Goal: Transaction & Acquisition: Purchase product/service

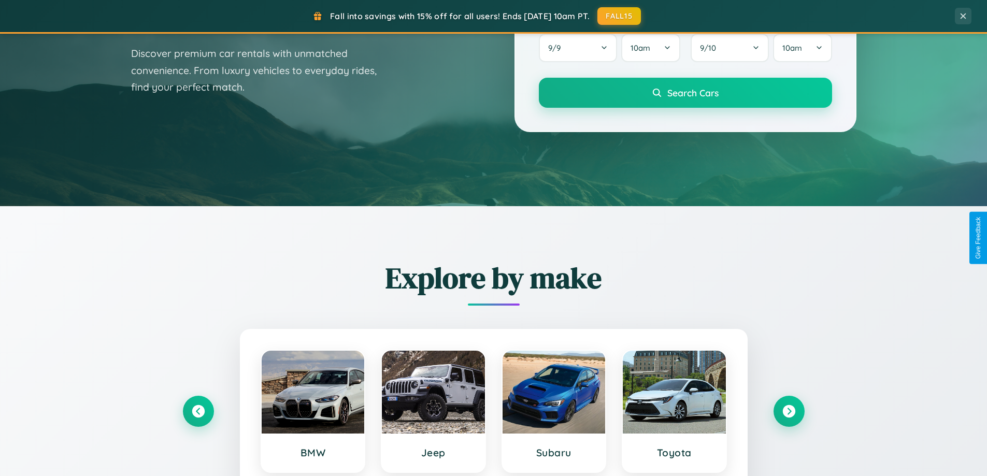
scroll to position [713, 0]
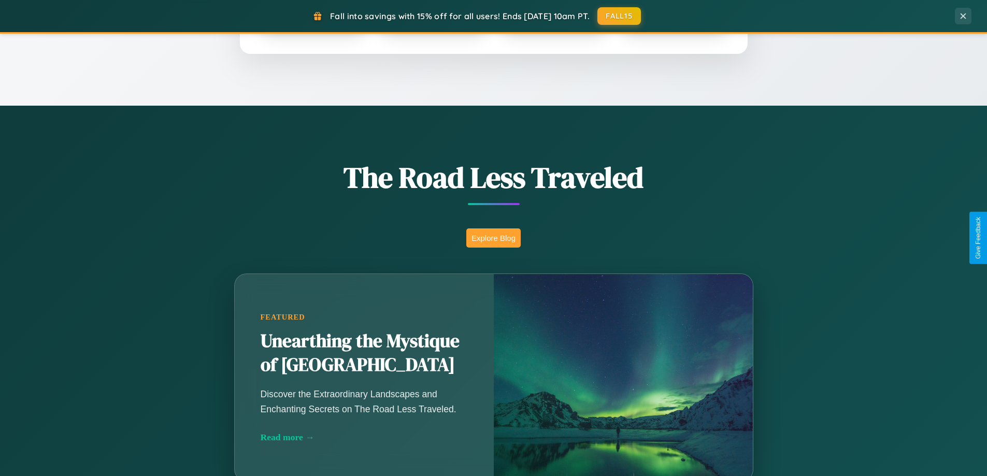
click at [493, 238] on button "Explore Blog" at bounding box center [493, 238] width 54 height 19
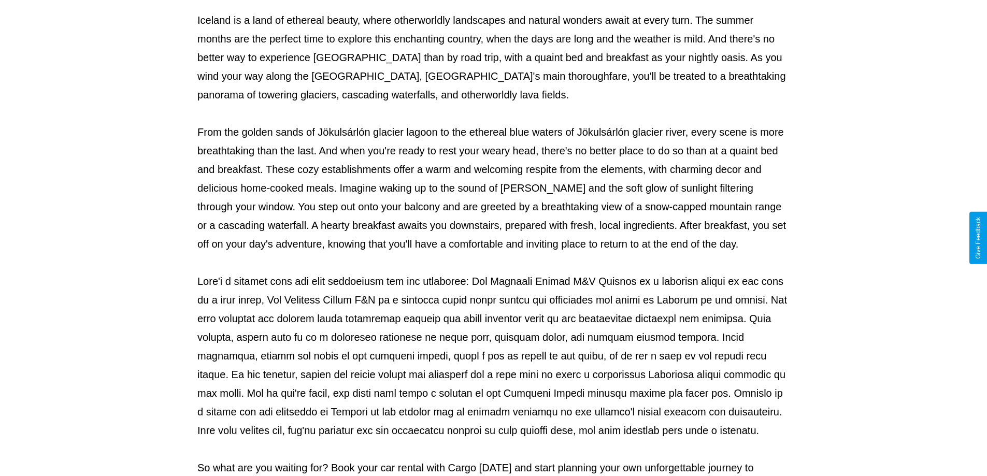
scroll to position [335, 0]
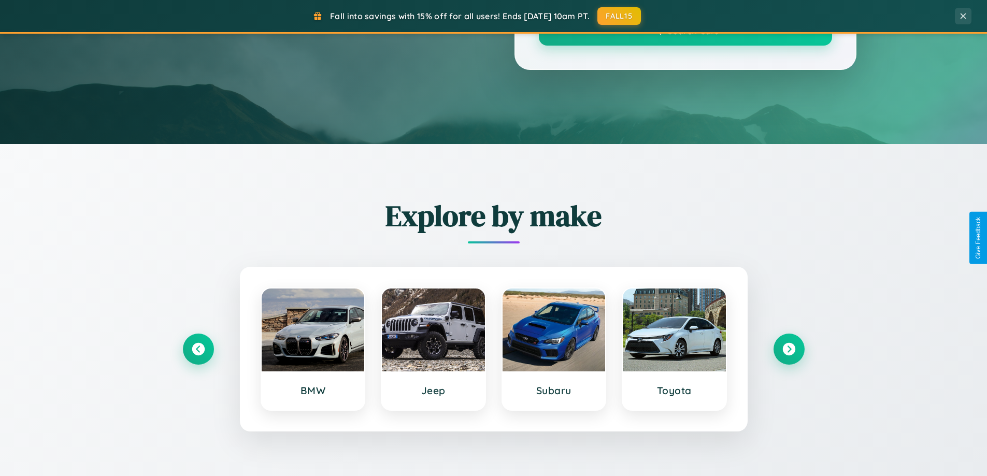
scroll to position [713, 0]
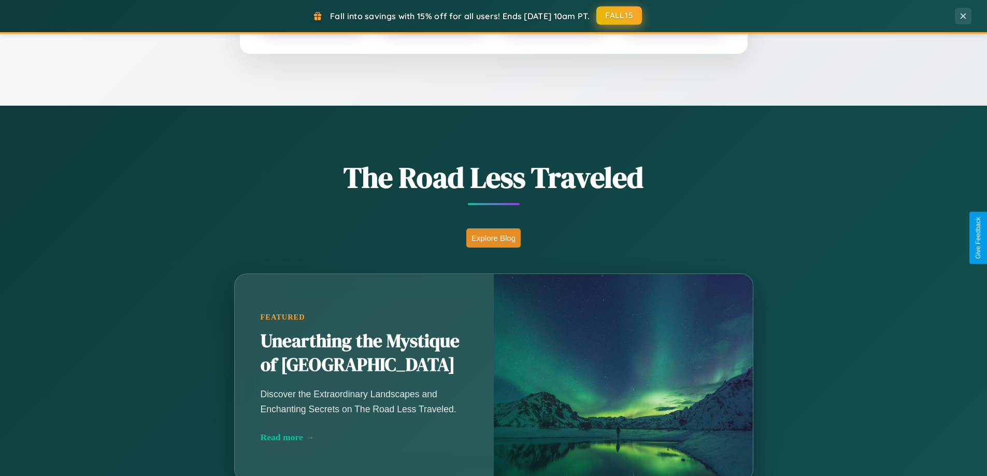
click at [620, 16] on button "FALL15" at bounding box center [619, 15] width 46 height 19
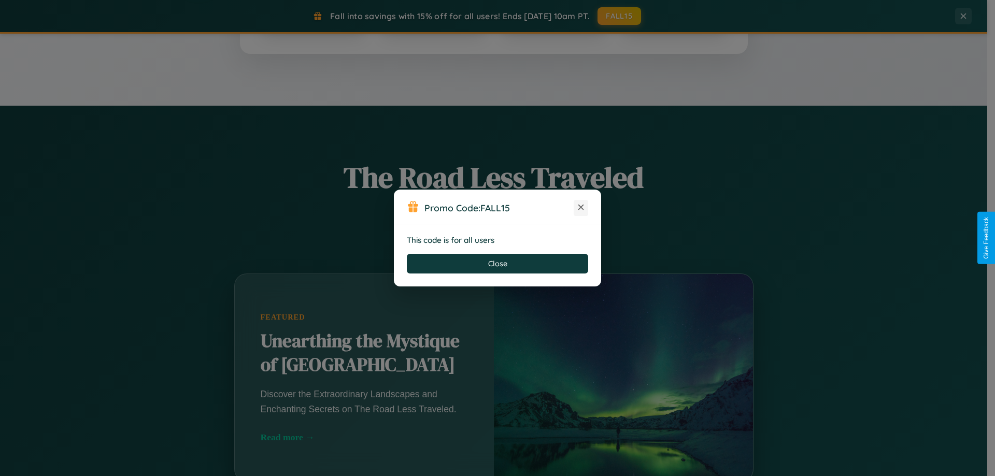
click at [581, 208] on icon at bounding box center [581, 207] width 10 height 10
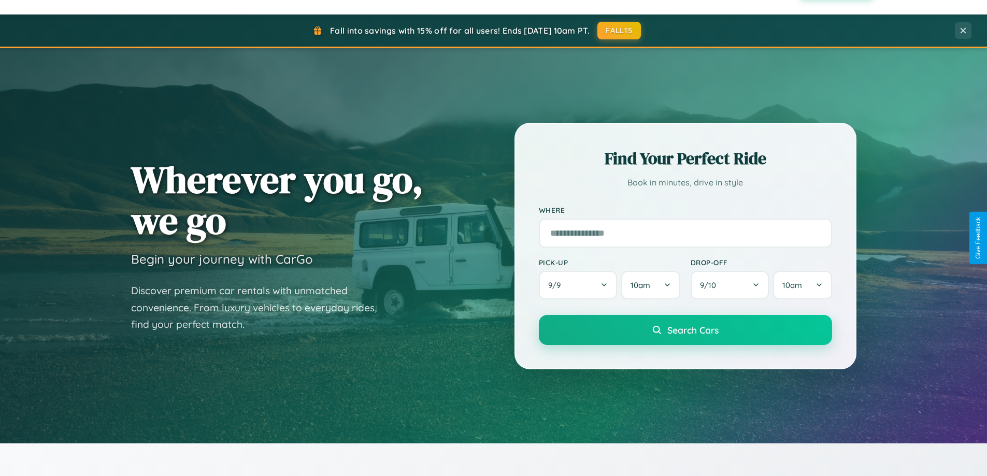
scroll to position [31, 0]
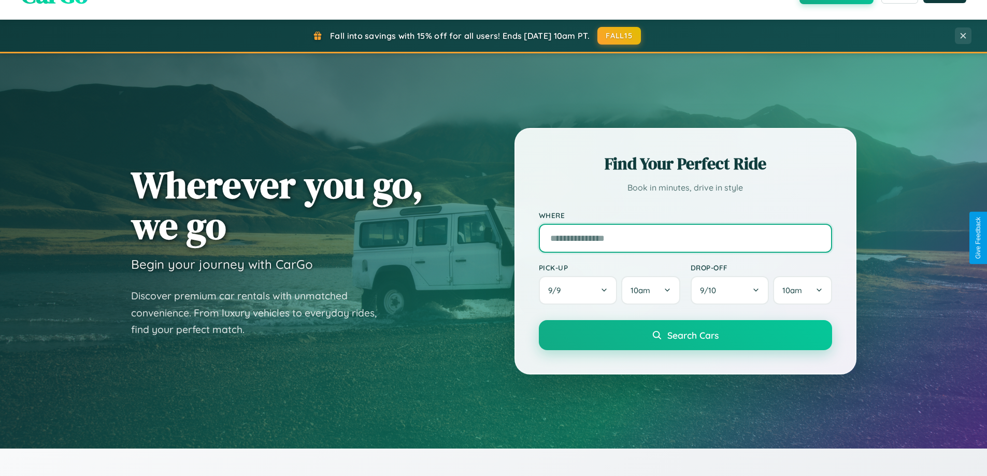
click at [685, 238] on input "text" at bounding box center [685, 238] width 293 height 29
type input "****"
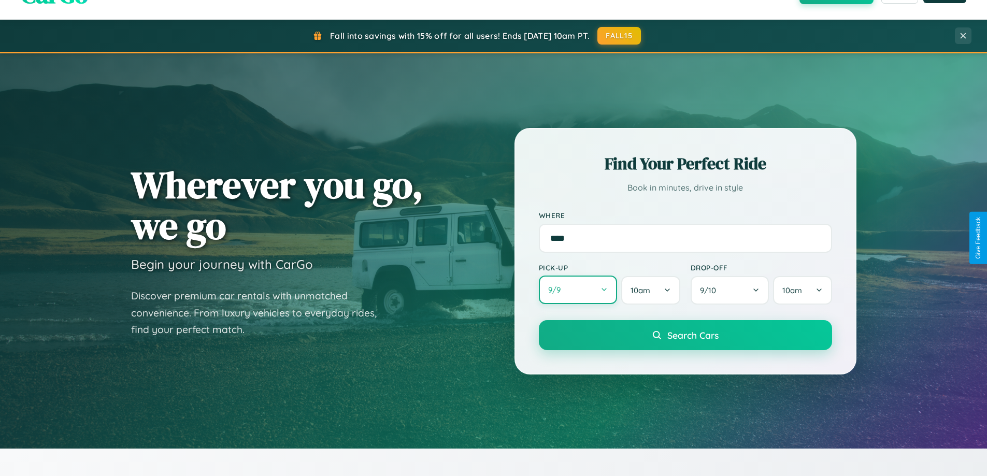
click at [578, 290] on button "9 / 9" at bounding box center [578, 290] width 79 height 29
select select "*"
select select "****"
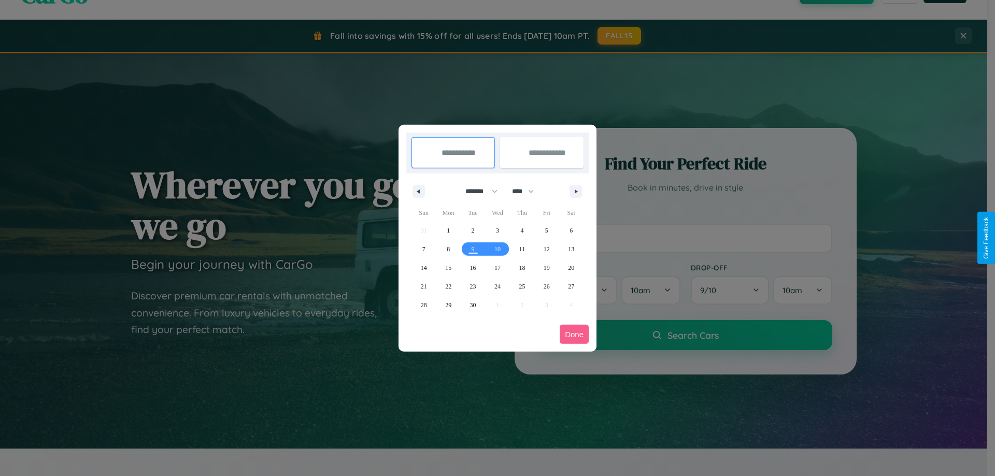
drag, startPoint x: 477, startPoint y: 191, endPoint x: 497, endPoint y: 208, distance: 26.5
click at [477, 191] on select "******* ******** ***** ***** *** **** **** ****** ********* ******* ******** **…" at bounding box center [480, 191] width 44 height 17
click at [522, 267] on span "18" at bounding box center [522, 268] width 6 height 19
type input "**********"
click at [546, 286] on span "26" at bounding box center [547, 286] width 6 height 19
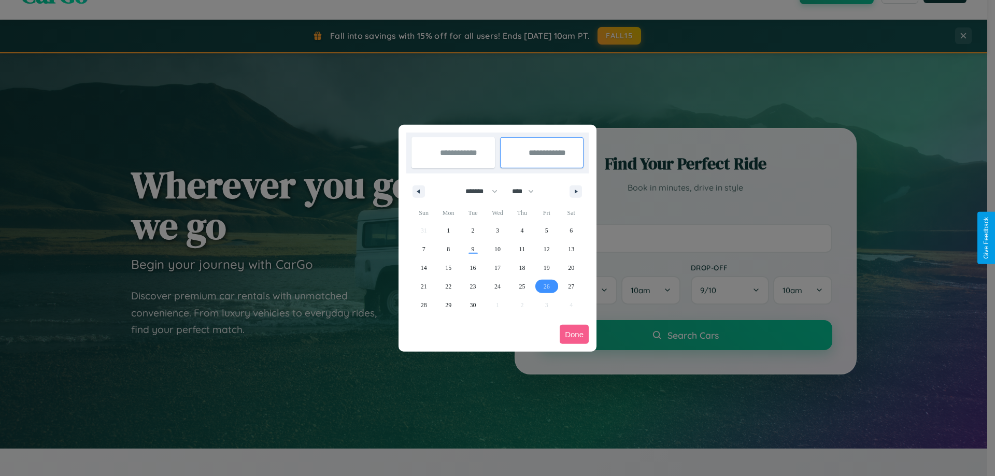
type input "**********"
click at [574, 334] on button "Done" at bounding box center [574, 334] width 29 height 19
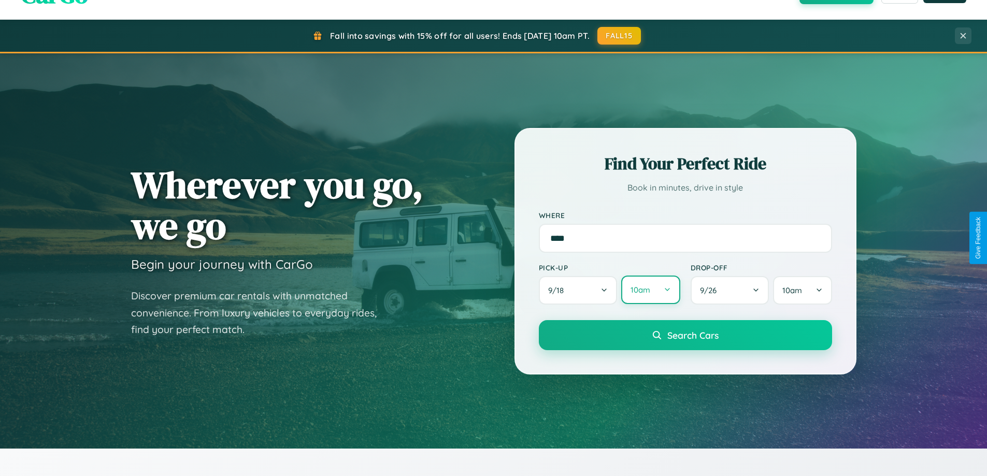
click at [650, 291] on button "10am" at bounding box center [650, 290] width 59 height 29
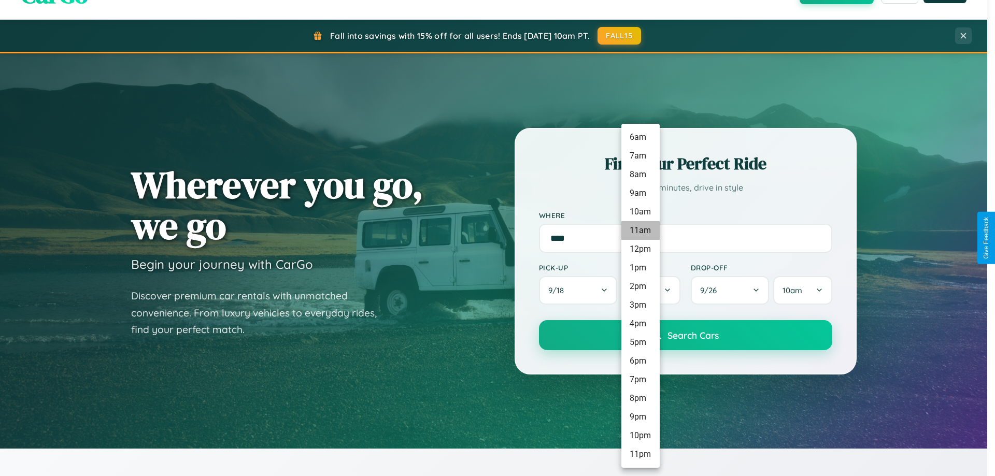
click at [640, 231] on li "11am" at bounding box center [640, 230] width 38 height 19
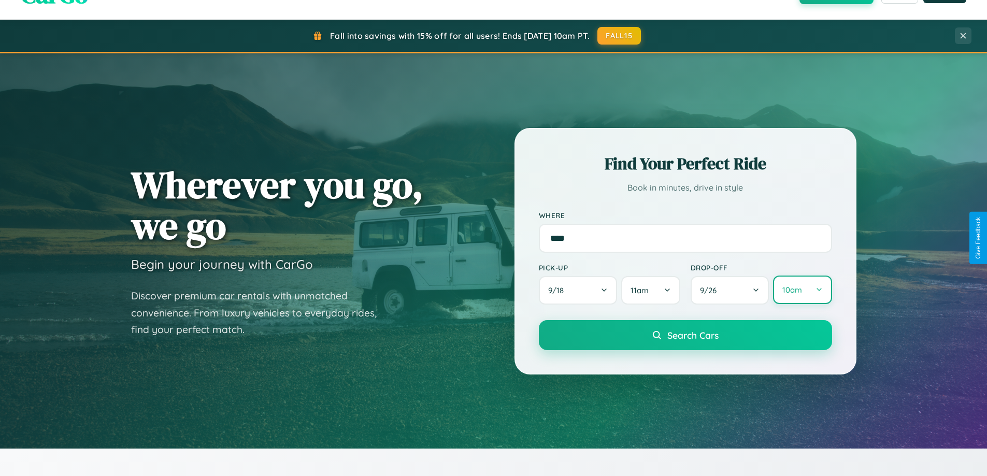
click at [802, 290] on button "10am" at bounding box center [802, 290] width 59 height 29
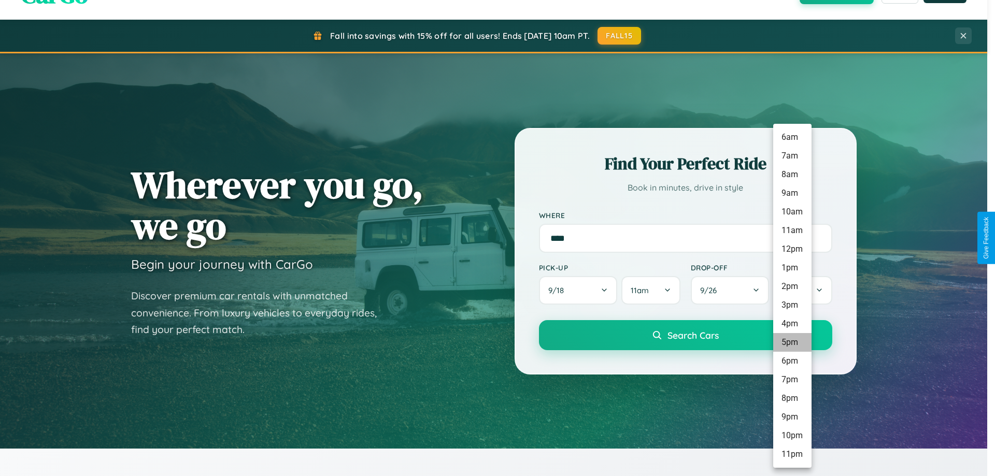
click at [792, 343] on li "5pm" at bounding box center [792, 342] width 38 height 19
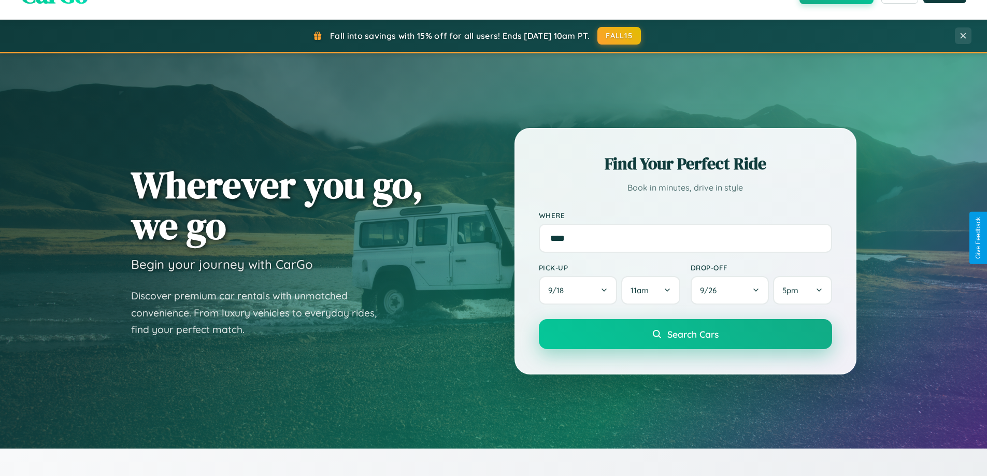
click at [685, 334] on span "Search Cars" at bounding box center [692, 334] width 51 height 11
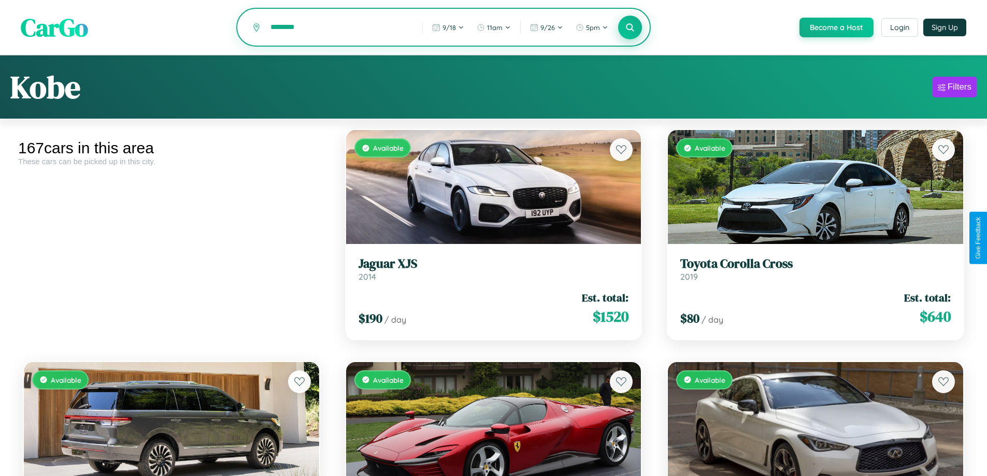
type input "********"
click at [630, 27] on icon at bounding box center [630, 27] width 10 height 10
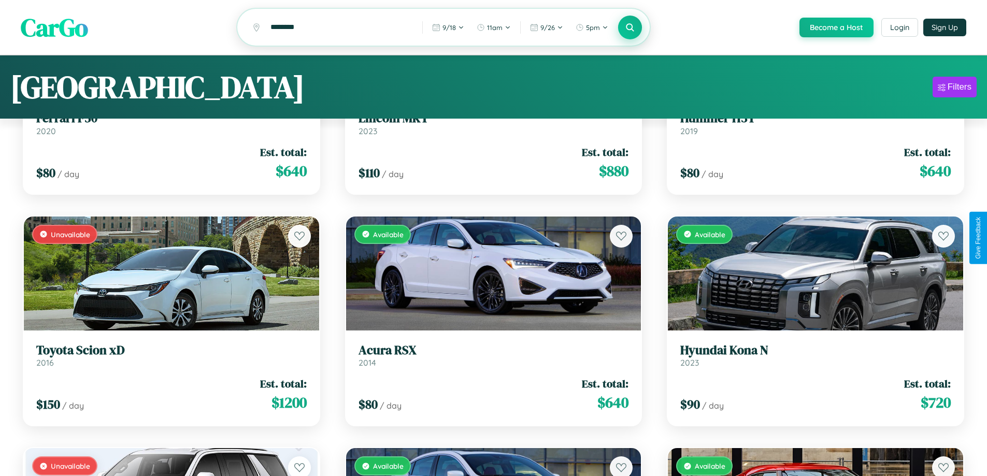
scroll to position [63, 0]
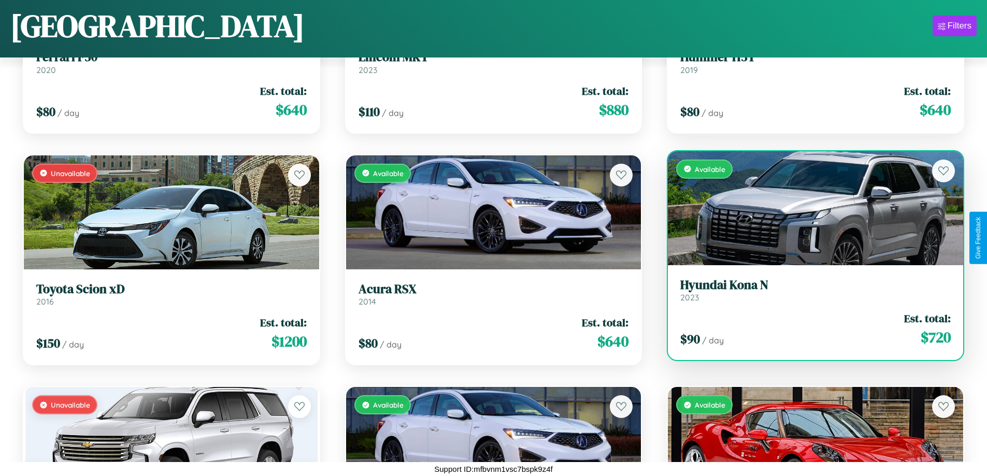
click at [809, 290] on h3 "Hyundai Kona N" at bounding box center [815, 285] width 270 height 15
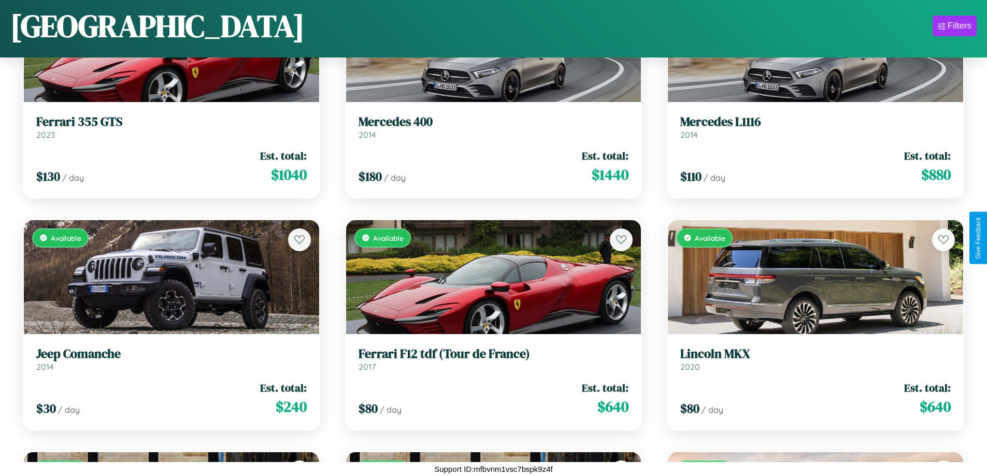
scroll to position [842, 0]
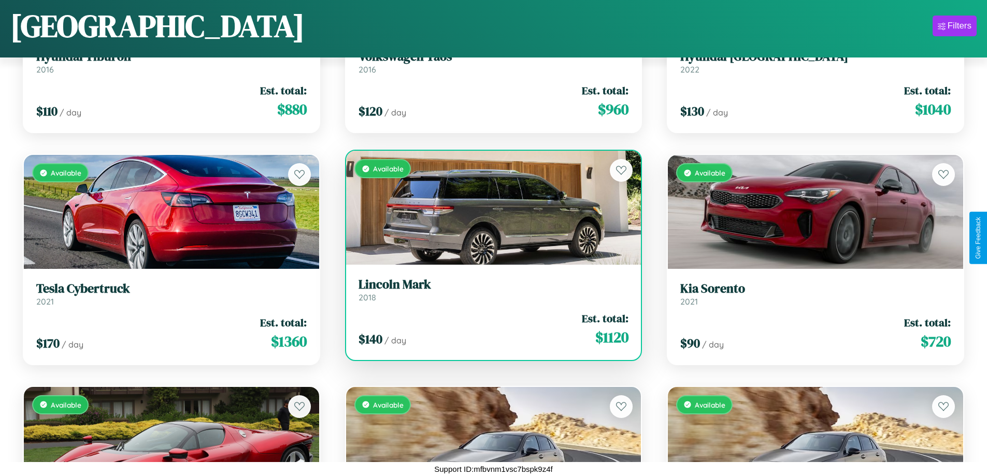
click at [489, 208] on div "Available" at bounding box center [493, 208] width 295 height 114
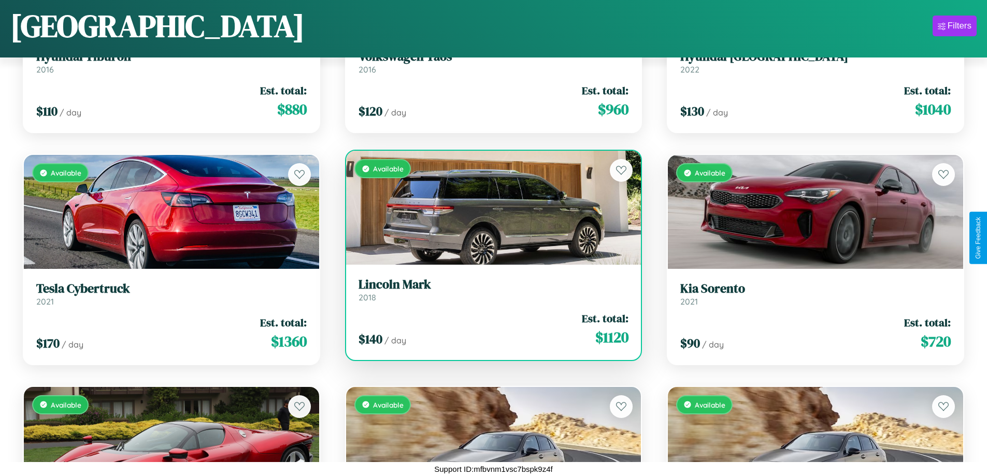
click at [489, 208] on div "Available" at bounding box center [493, 208] width 295 height 114
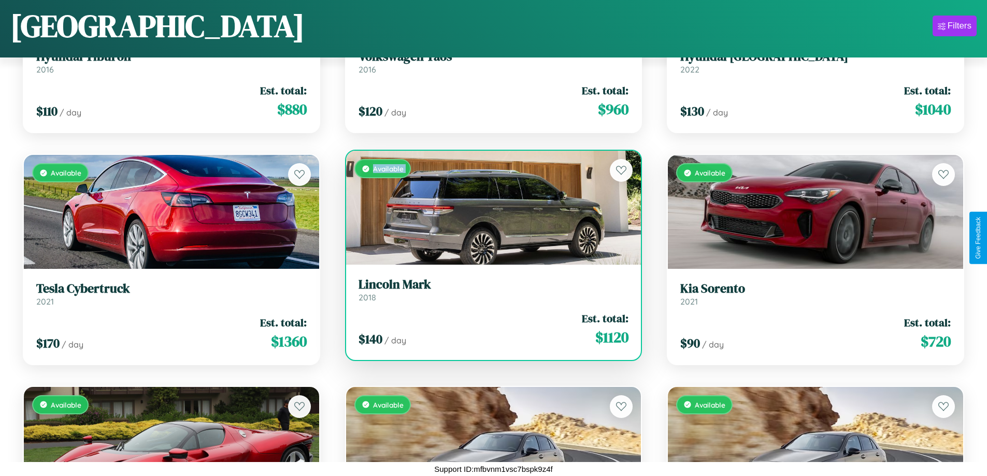
click at [489, 208] on div "Available" at bounding box center [493, 208] width 295 height 114
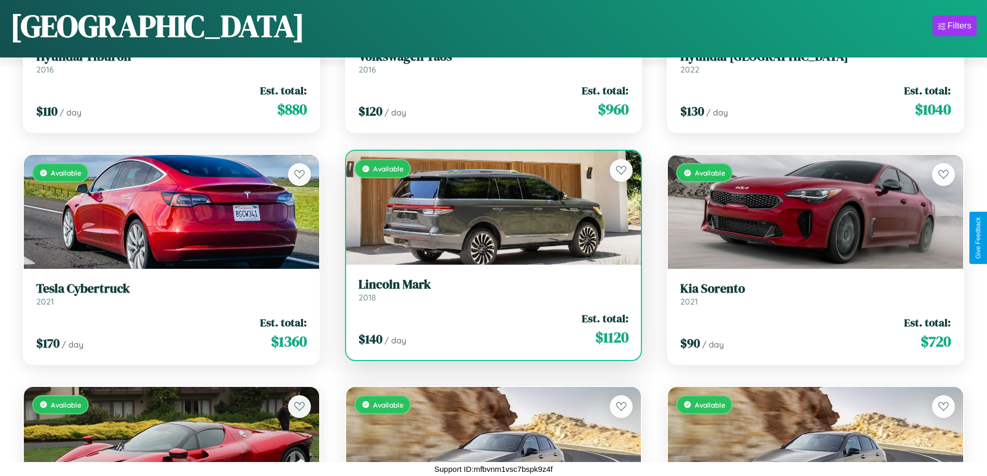
click at [489, 208] on div "Available" at bounding box center [493, 208] width 295 height 114
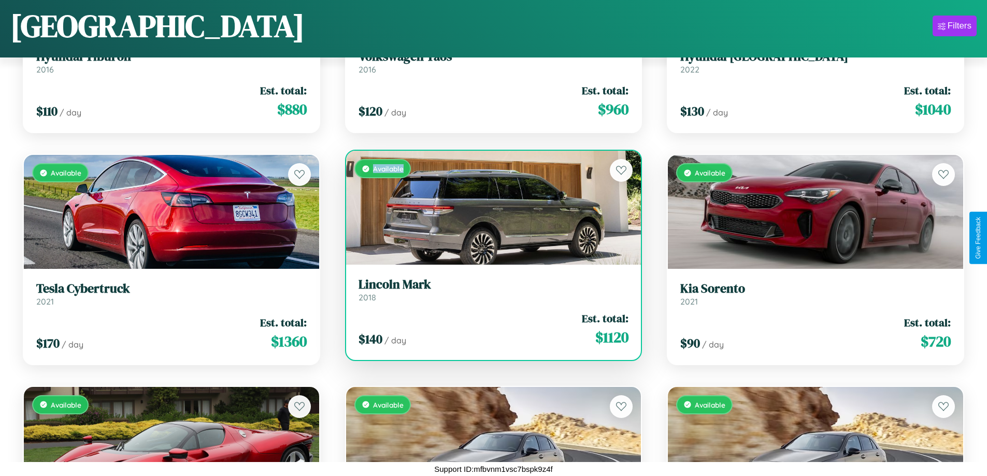
click at [489, 208] on div "Available" at bounding box center [493, 208] width 295 height 114
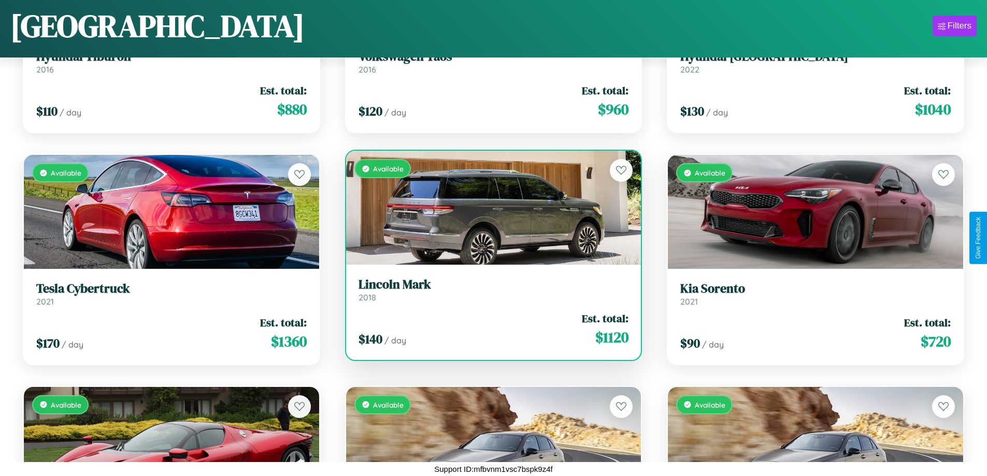
click at [489, 290] on h3 "Lincoln Mark" at bounding box center [494, 284] width 270 height 15
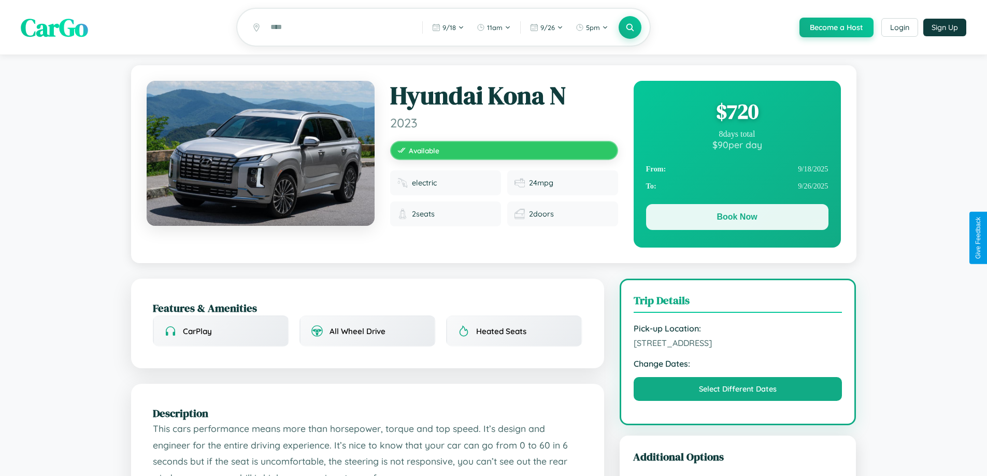
click at [737, 219] on button "Book Now" at bounding box center [737, 217] width 182 height 26
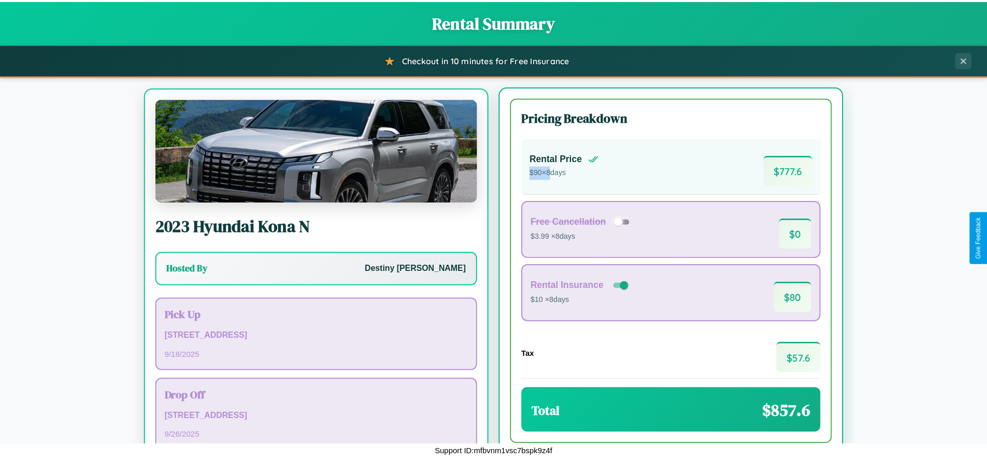
scroll to position [48, 0]
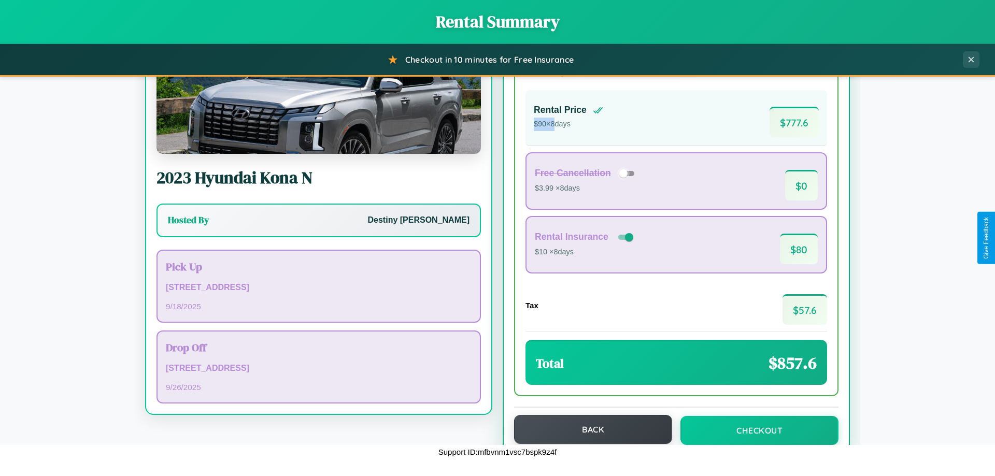
click at [588, 430] on button "Back" at bounding box center [593, 429] width 158 height 29
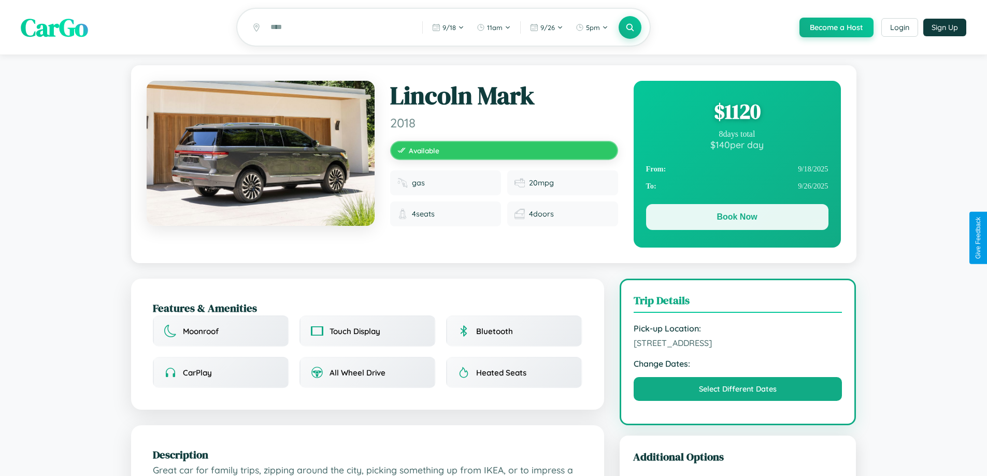
click at [737, 219] on button "Book Now" at bounding box center [737, 217] width 182 height 26
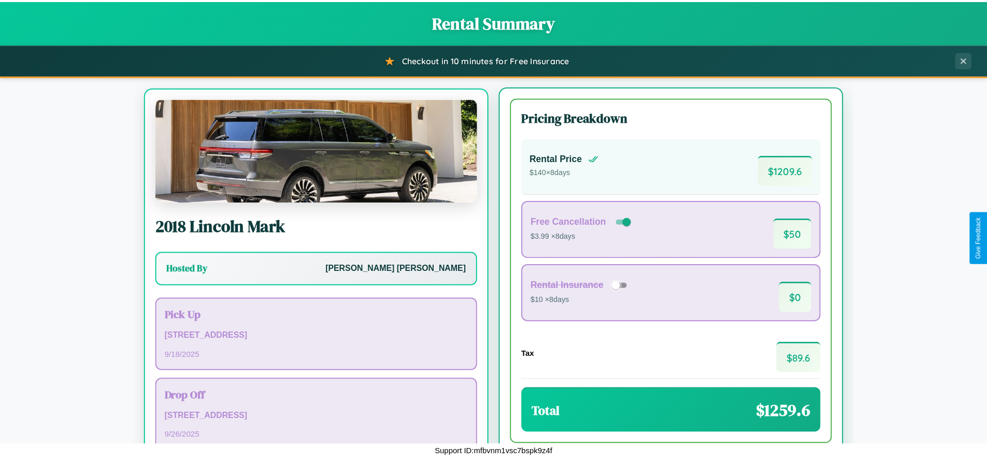
scroll to position [48, 0]
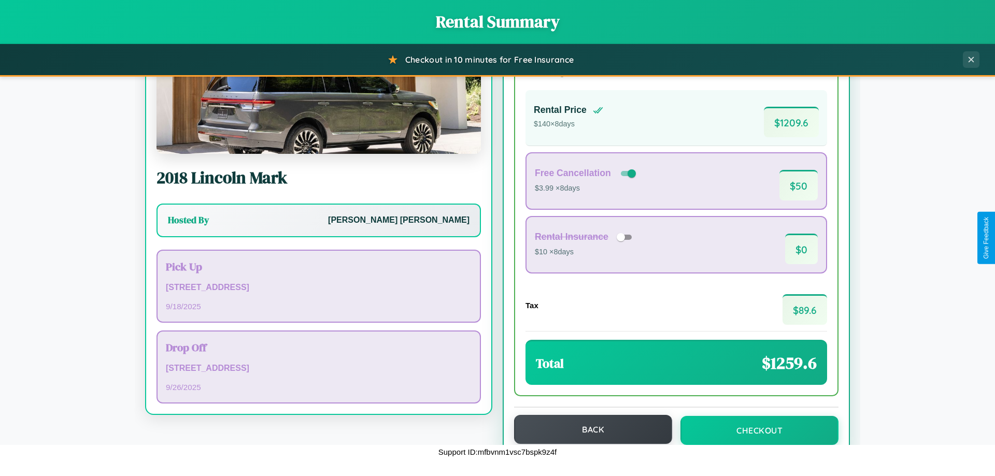
click at [588, 430] on button "Back" at bounding box center [593, 429] width 158 height 29
